Goal: Information Seeking & Learning: Learn about a topic

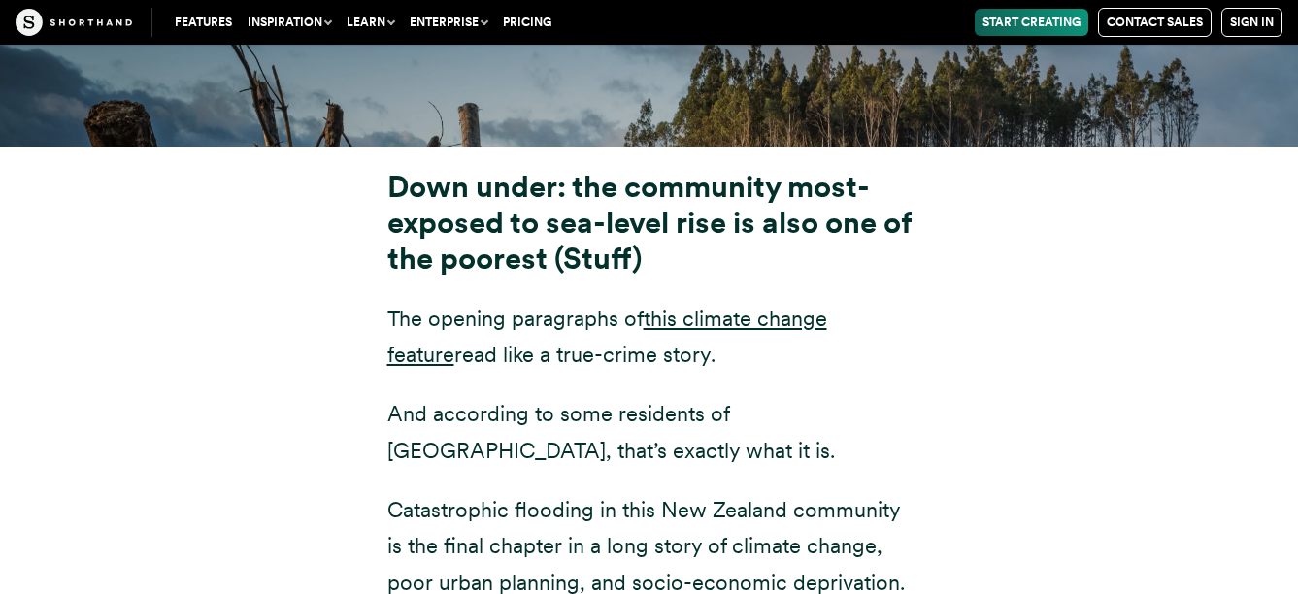
scroll to position [7108, 0]
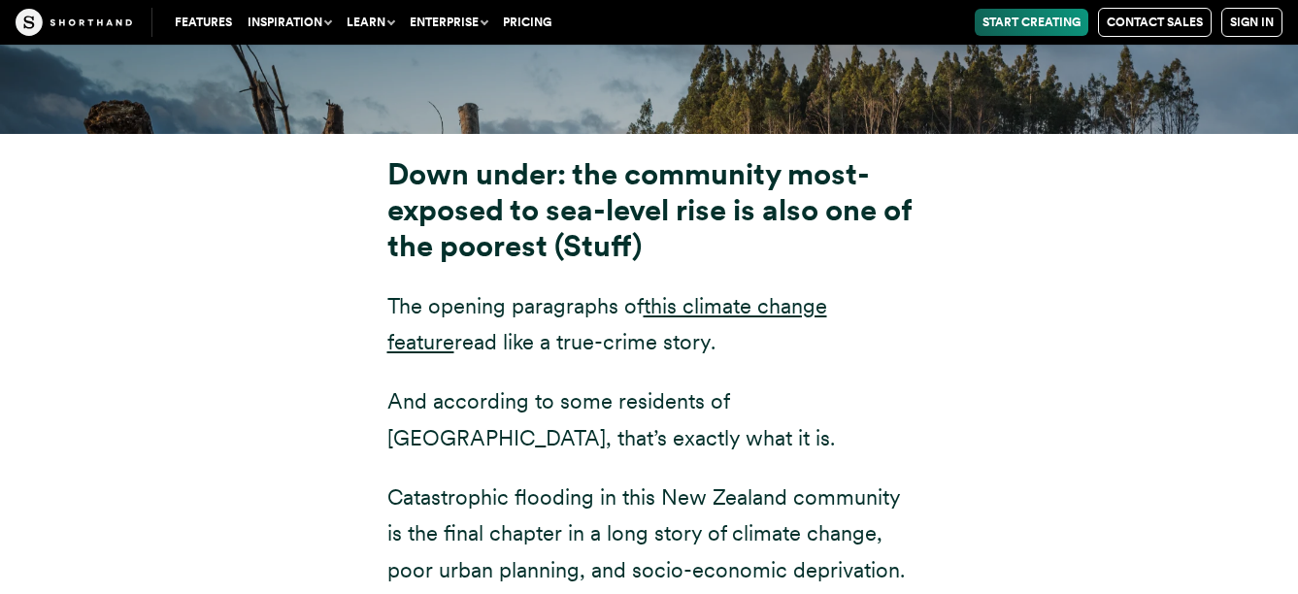
click at [421, 384] on p "And according to some residents of [GEOGRAPHIC_DATA], that’s exactly what it is." at bounding box center [649, 420] width 524 height 73
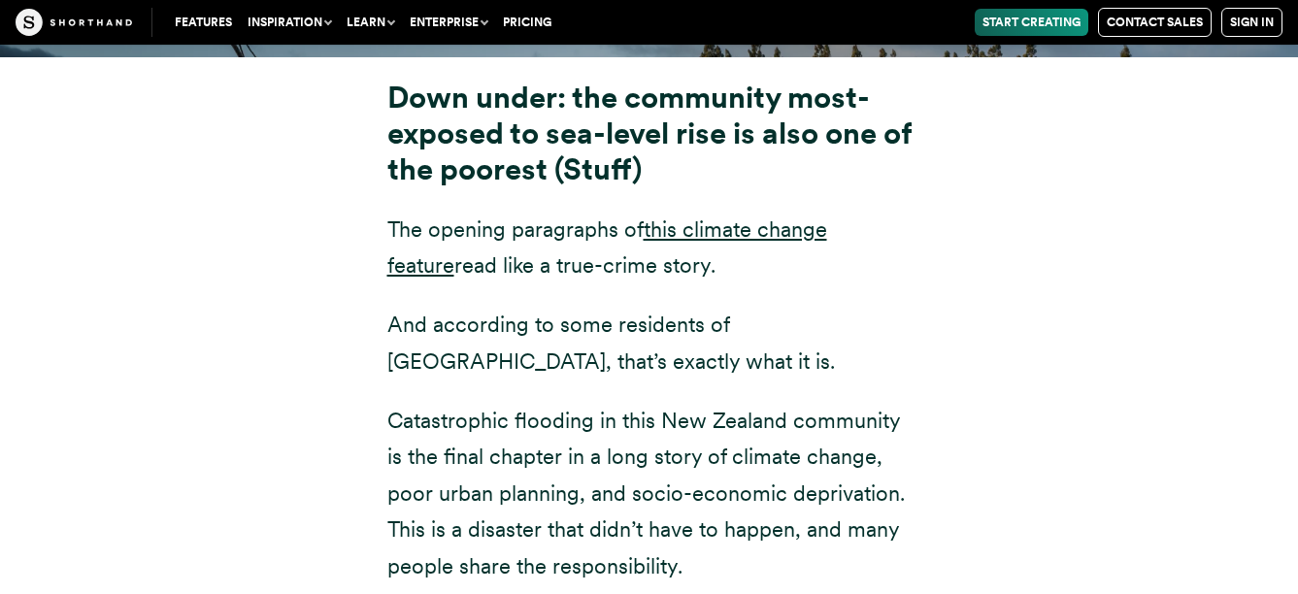
scroll to position [7185, 0]
click at [421, 402] on p "Catastrophic flooding in this New Zealand community is the final chapter in a l…" at bounding box center [649, 493] width 524 height 182
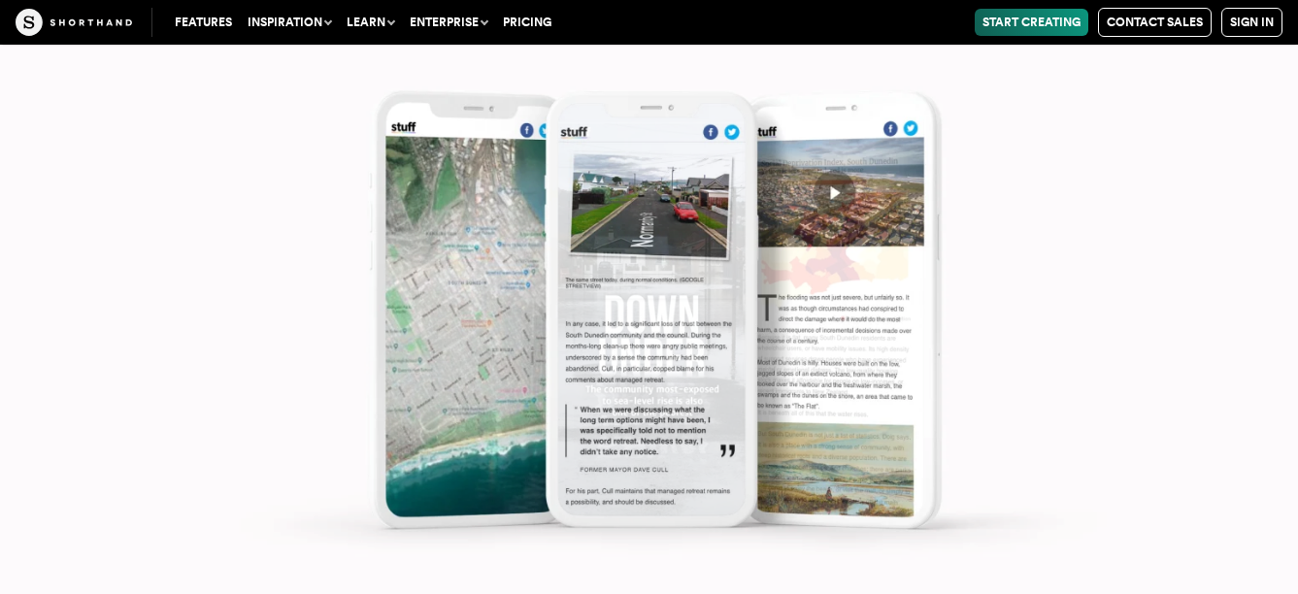
scroll to position [8506, 0]
click at [196, 361] on img at bounding box center [649, 297] width 1298 height 594
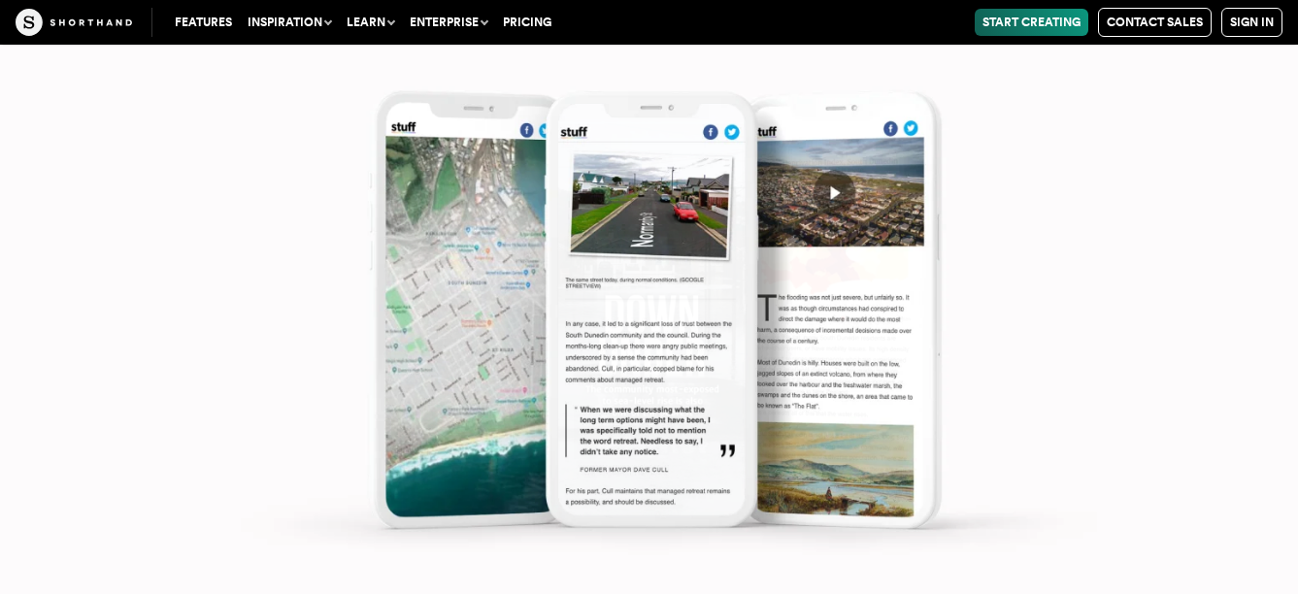
click at [196, 361] on img at bounding box center [649, 297] width 1298 height 594
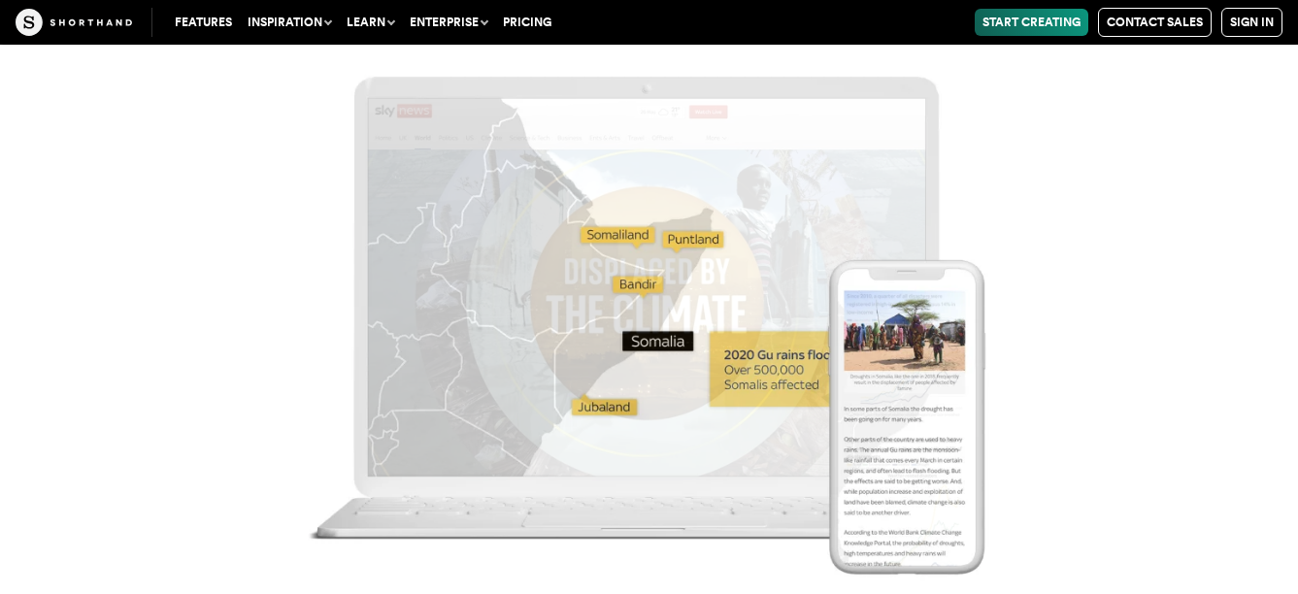
scroll to position [10370, 0]
click at [196, 361] on img at bounding box center [649, 297] width 1298 height 594
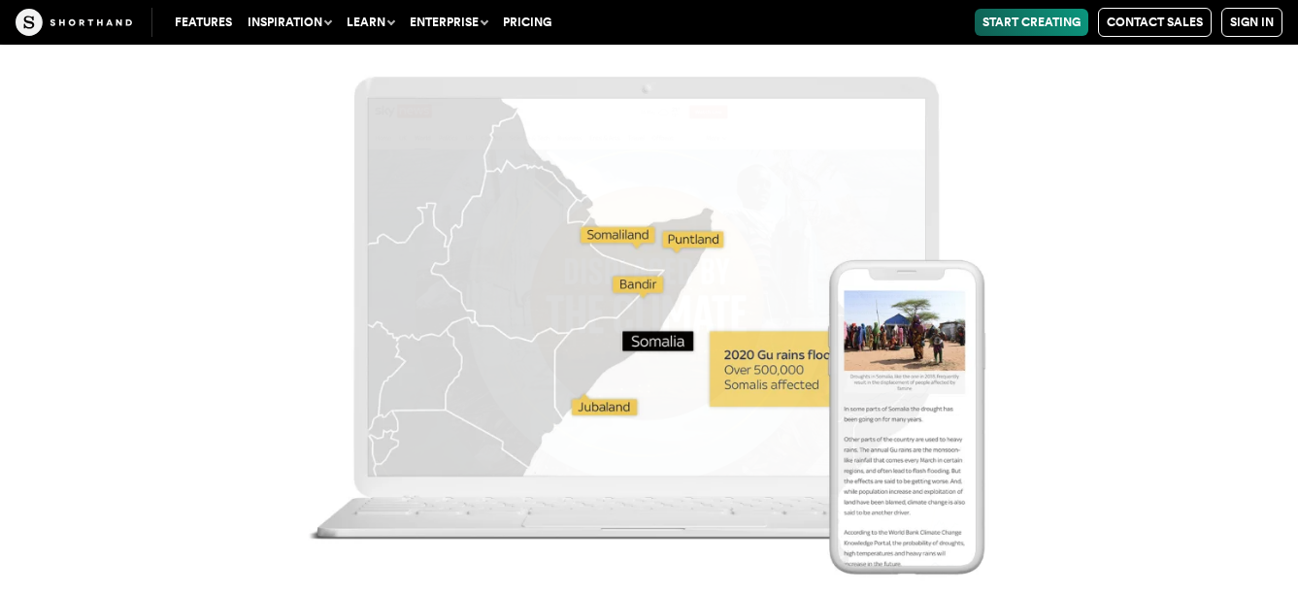
click at [196, 361] on img at bounding box center [649, 297] width 1298 height 594
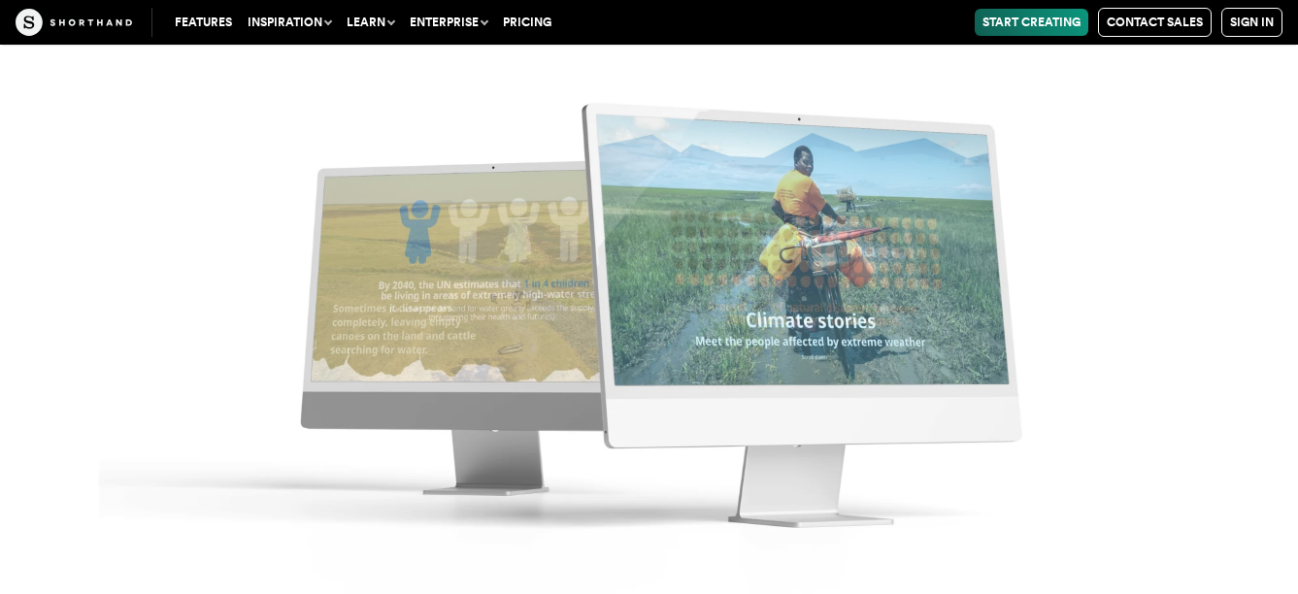
scroll to position [12001, 0]
click at [196, 361] on img at bounding box center [649, 297] width 1298 height 594
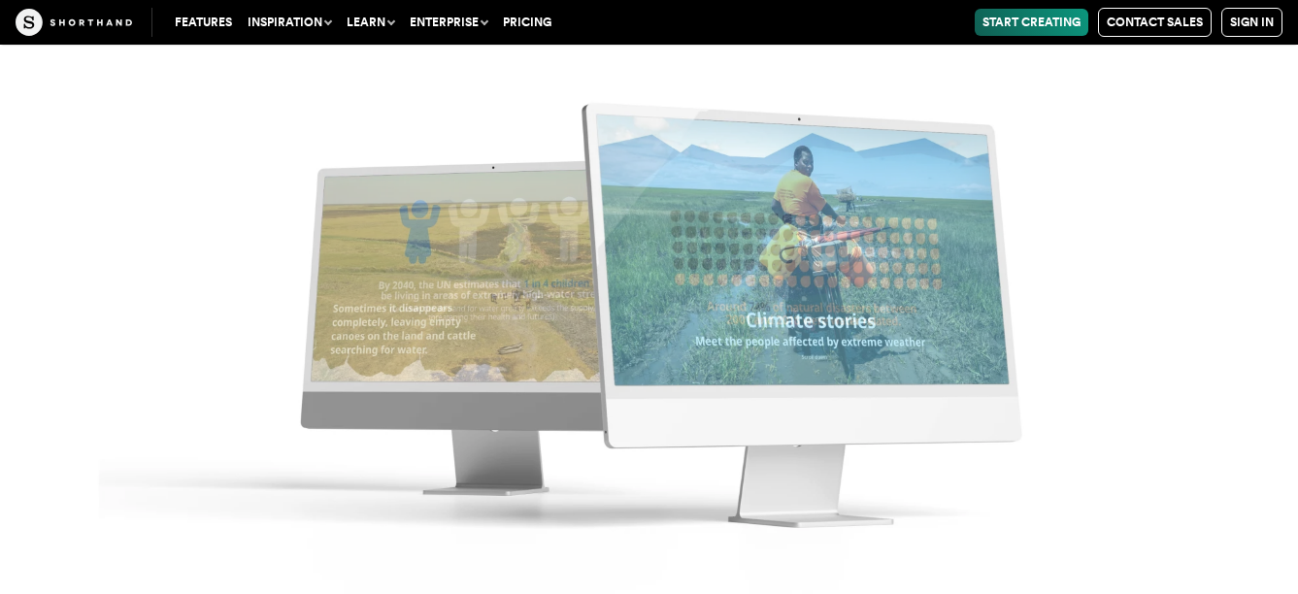
click at [196, 361] on img at bounding box center [649, 297] width 1298 height 594
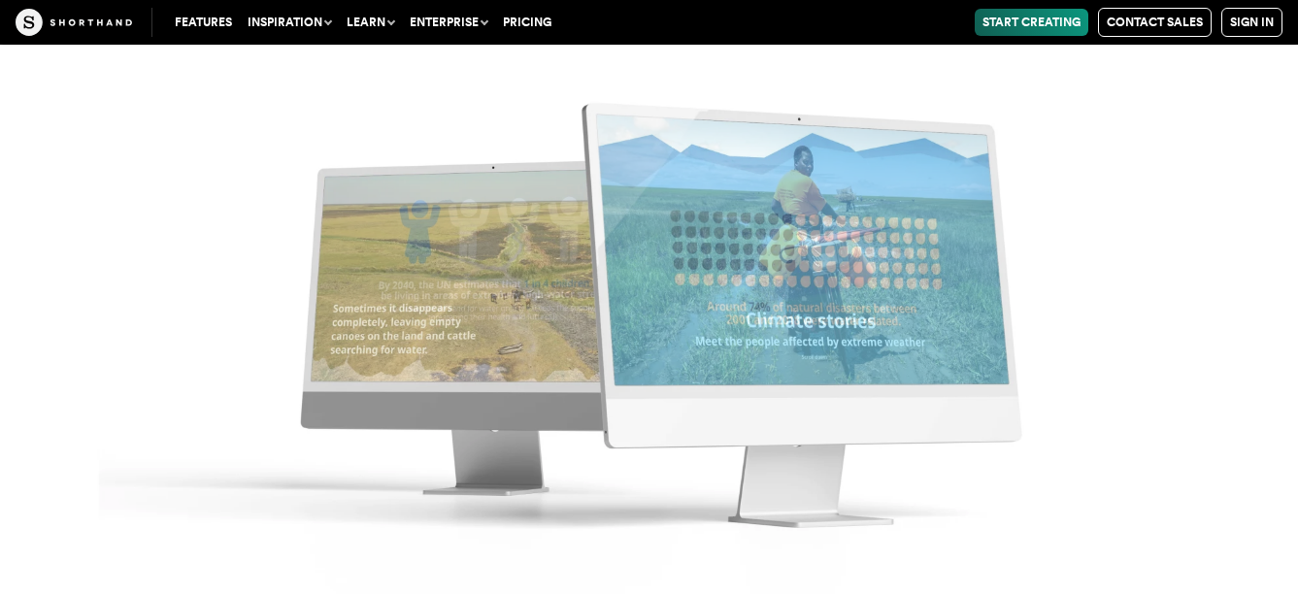
scroll to position [12157, 0]
click at [1269, 358] on img at bounding box center [649, 297] width 1298 height 594
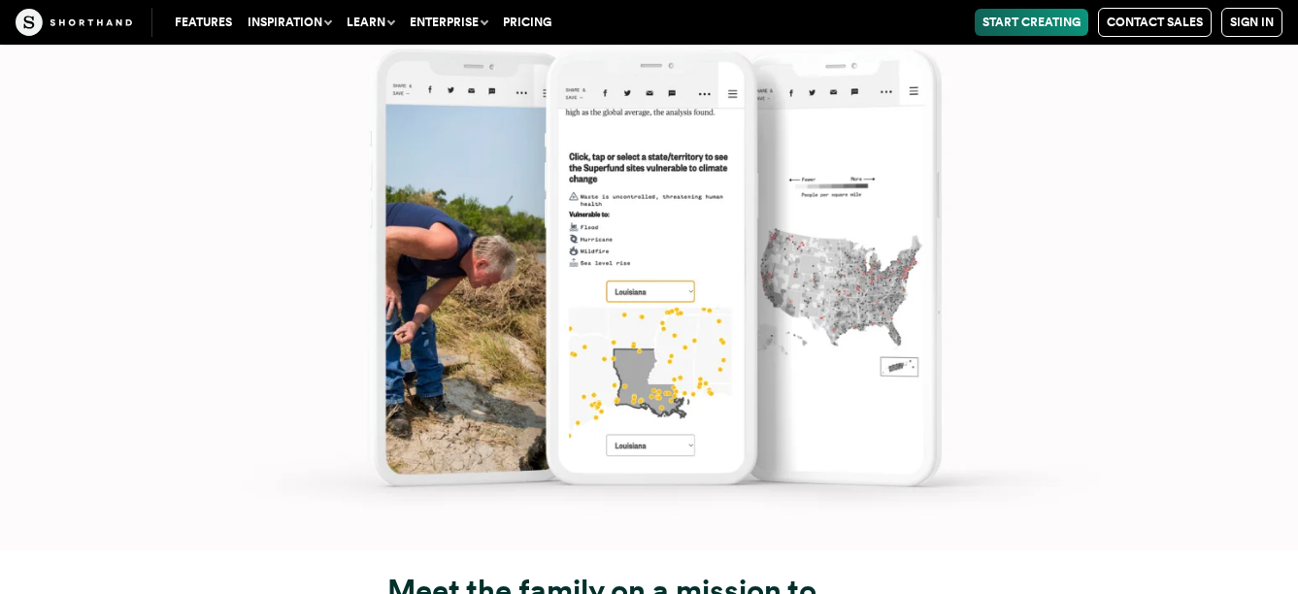
scroll to position [14824, 0]
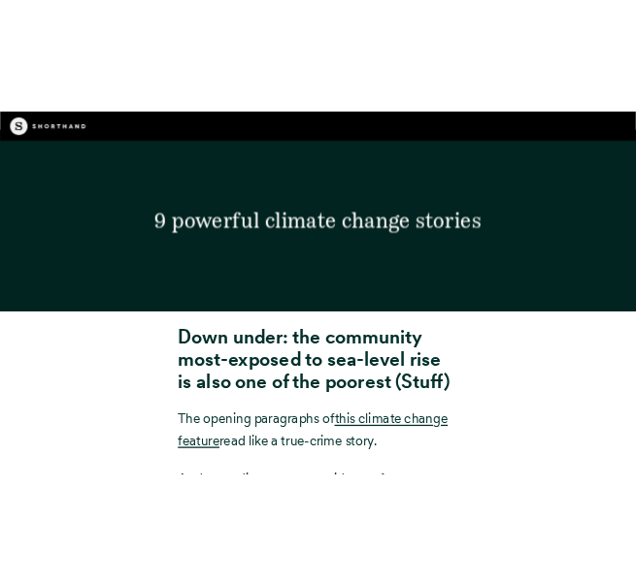
scroll to position [7082, 0]
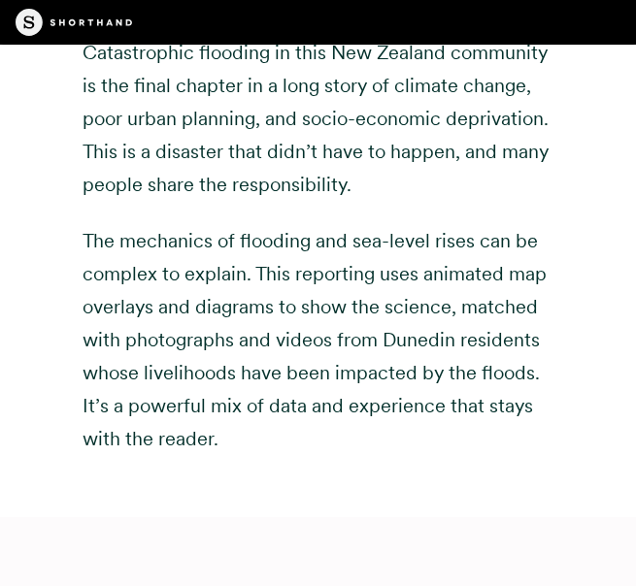
click at [569, 270] on div "Down under: the community most-exposed to sea-level rise is also one of the poo…" at bounding box center [318, 78] width 530 height 880
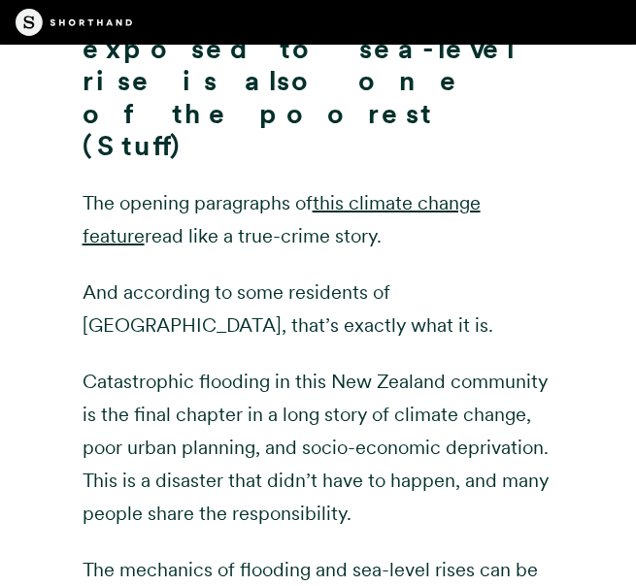
scroll to position [6845, 0]
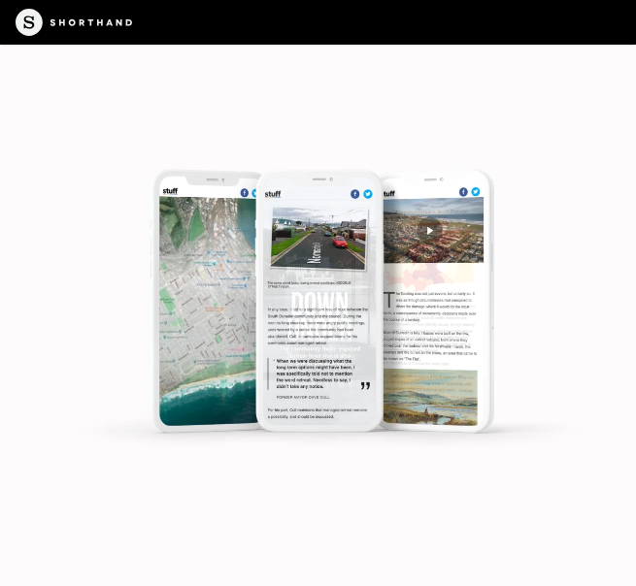
scroll to position [7972, 0]
click at [479, 518] on img at bounding box center [318, 293] width 636 height 586
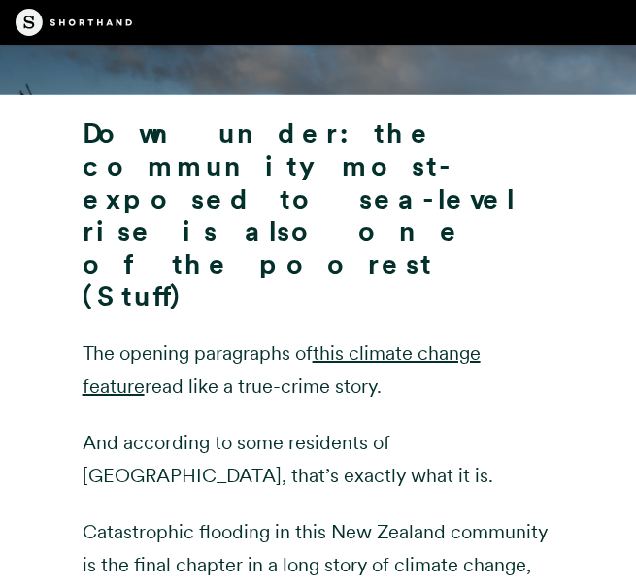
scroll to position [6557, 0]
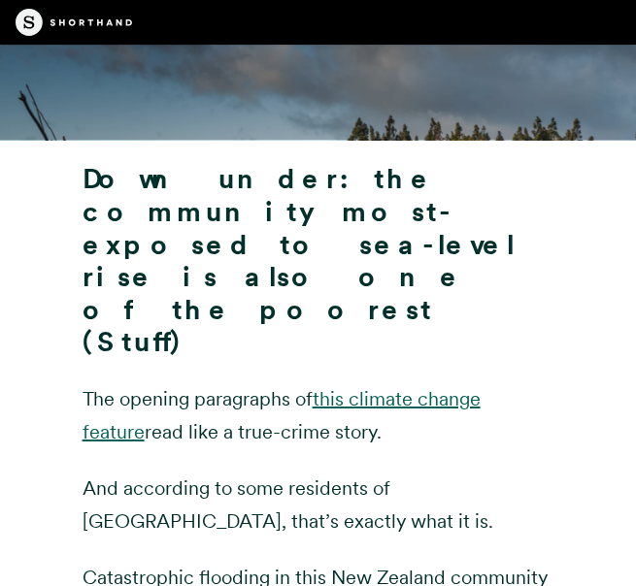
click at [481, 387] on link "this climate change feature" at bounding box center [282, 415] width 398 height 56
